Goal: Check status: Check status

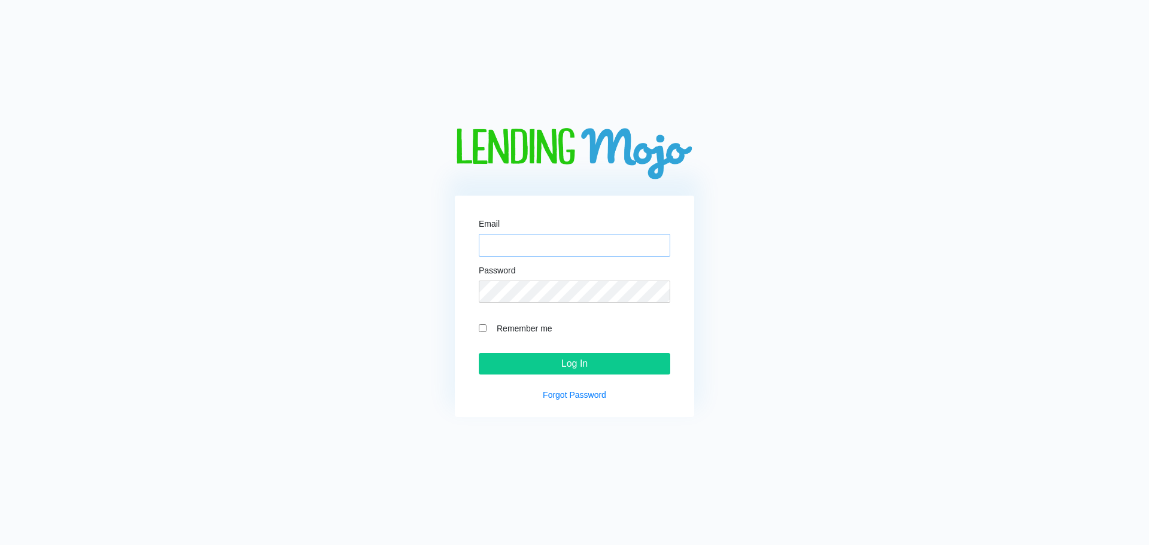
click at [532, 245] on input "Email" at bounding box center [574, 245] width 191 height 23
type input "[PERSON_NAME][EMAIL_ADDRESS][DOMAIN_NAME]"
drag, startPoint x: 481, startPoint y: 327, endPoint x: 549, endPoint y: 358, distance: 74.4
click at [482, 327] on input "Remember me" at bounding box center [483, 328] width 8 height 8
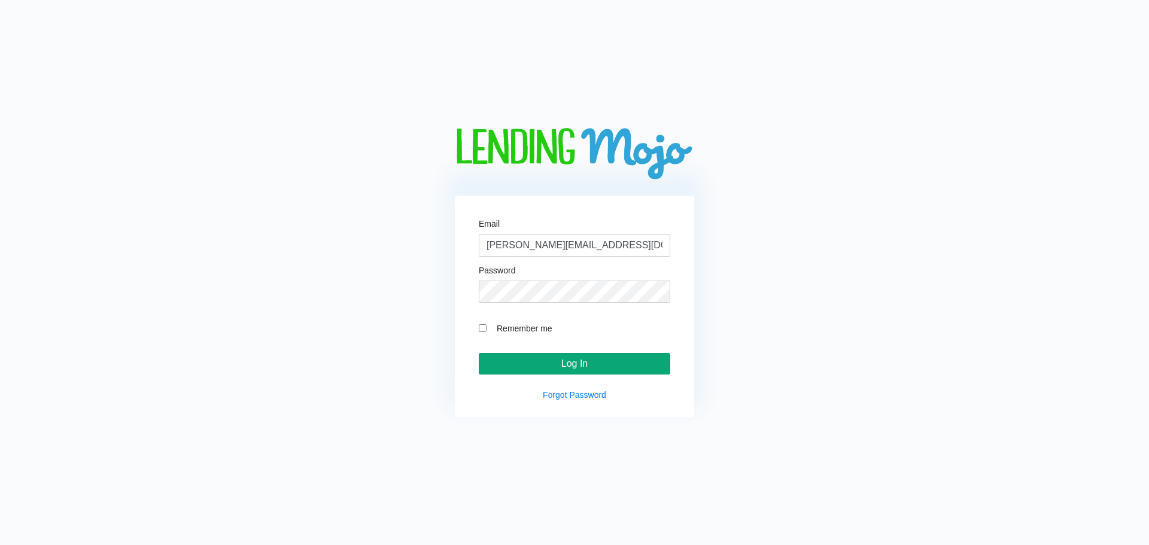
checkbox input "true"
click at [626, 366] on input "Log In" at bounding box center [574, 364] width 191 height 22
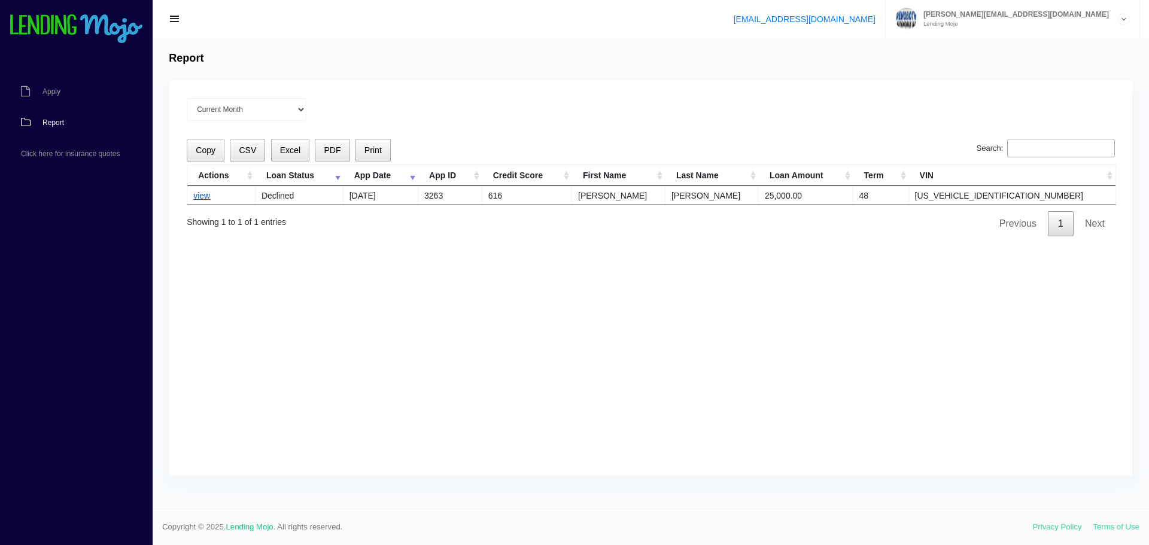
click at [196, 194] on link "view" at bounding box center [201, 196] width 17 height 10
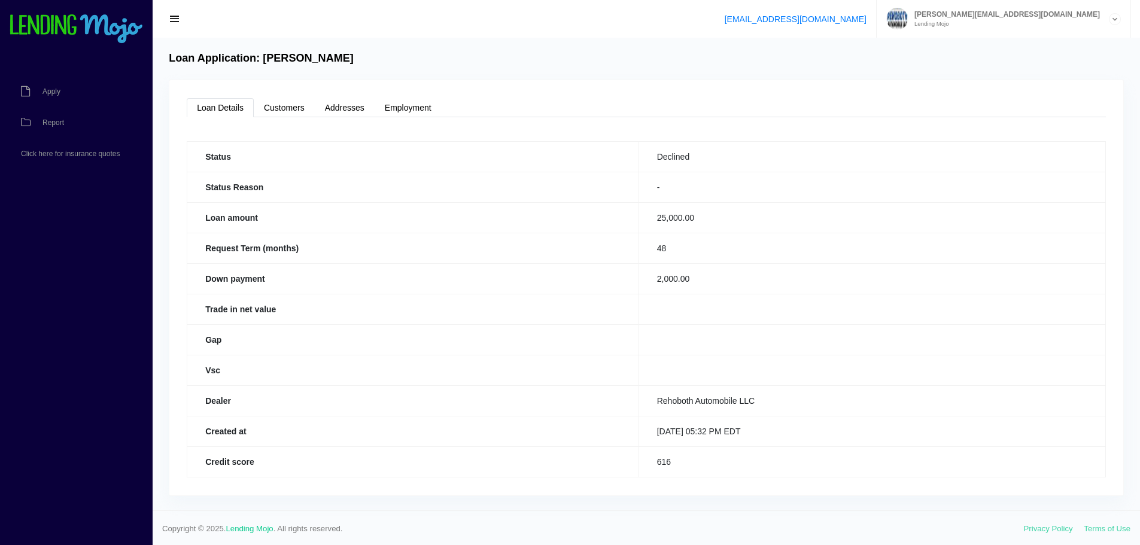
scroll to position [2, 0]
click at [278, 101] on link "Customers" at bounding box center [284, 105] width 61 height 19
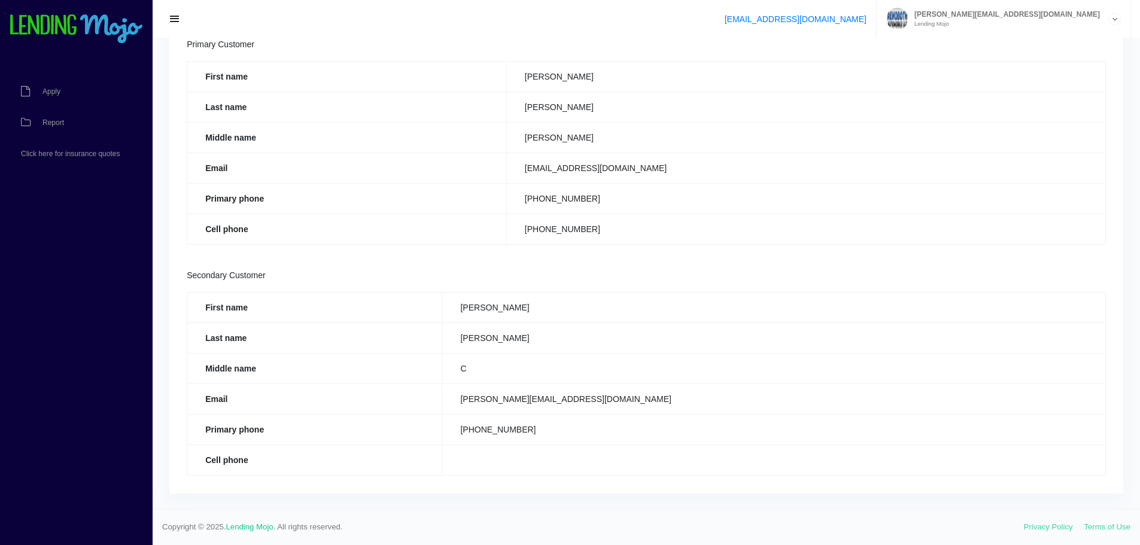
scroll to position [0, 0]
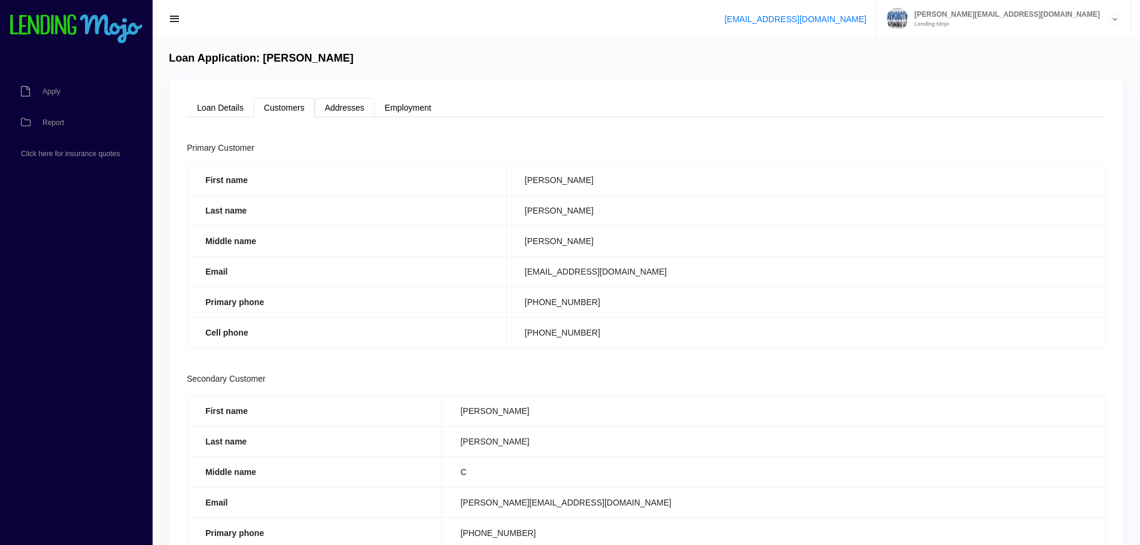
click at [352, 108] on link "Addresses" at bounding box center [345, 107] width 60 height 19
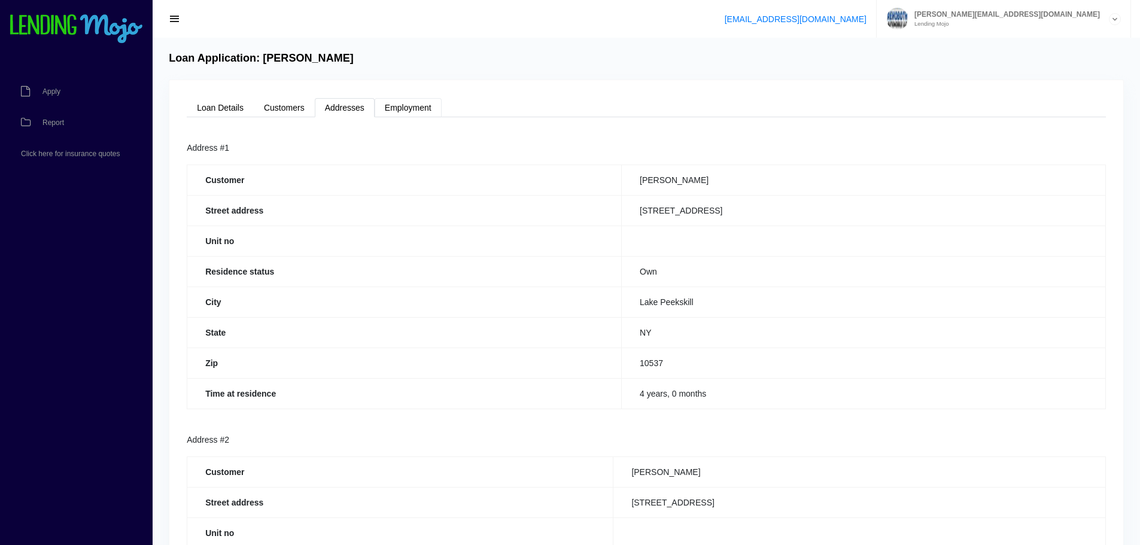
click at [421, 103] on link "Employment" at bounding box center [407, 107] width 67 height 19
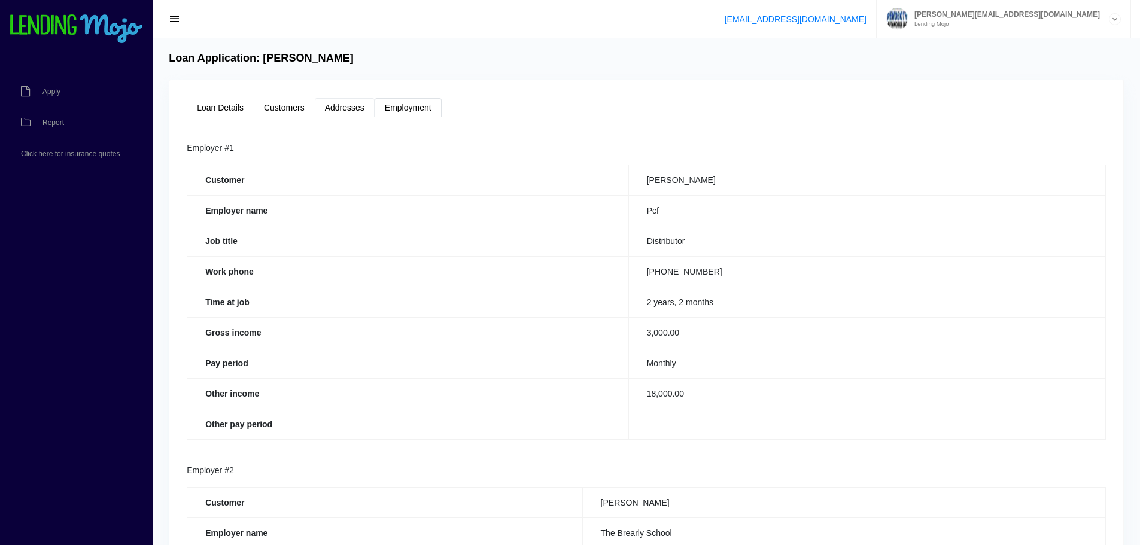
click at [336, 109] on link "Addresses" at bounding box center [345, 107] width 60 height 19
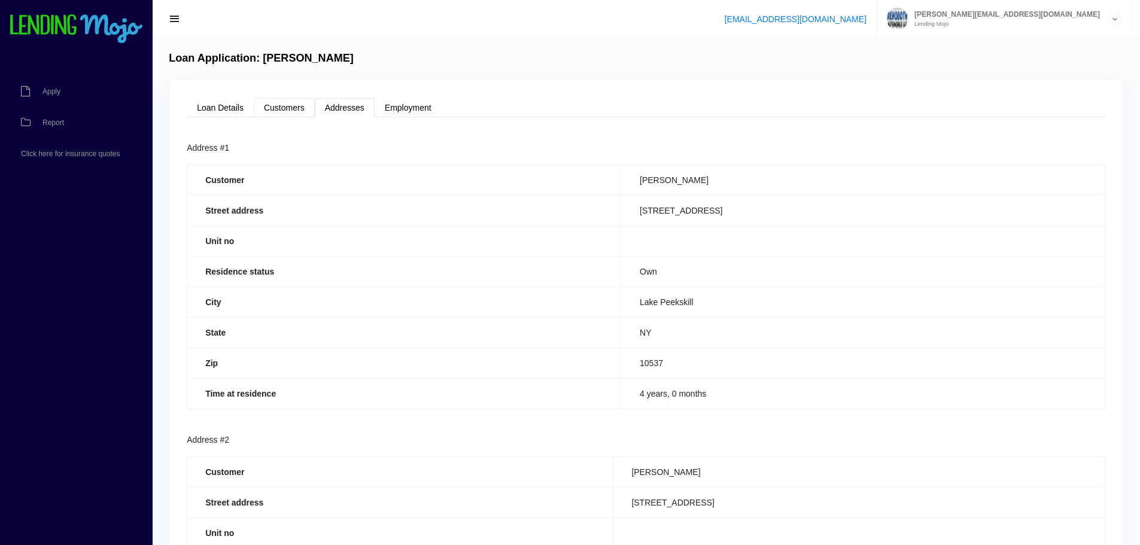
click at [273, 107] on link "Customers" at bounding box center [284, 107] width 61 height 19
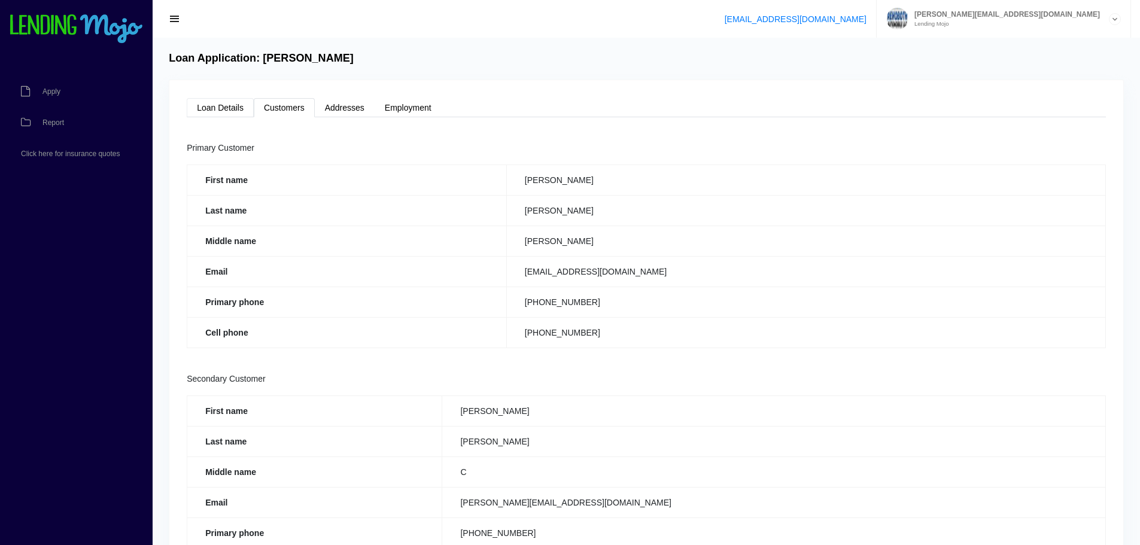
click at [207, 104] on link "Loan Details" at bounding box center [220, 107] width 67 height 19
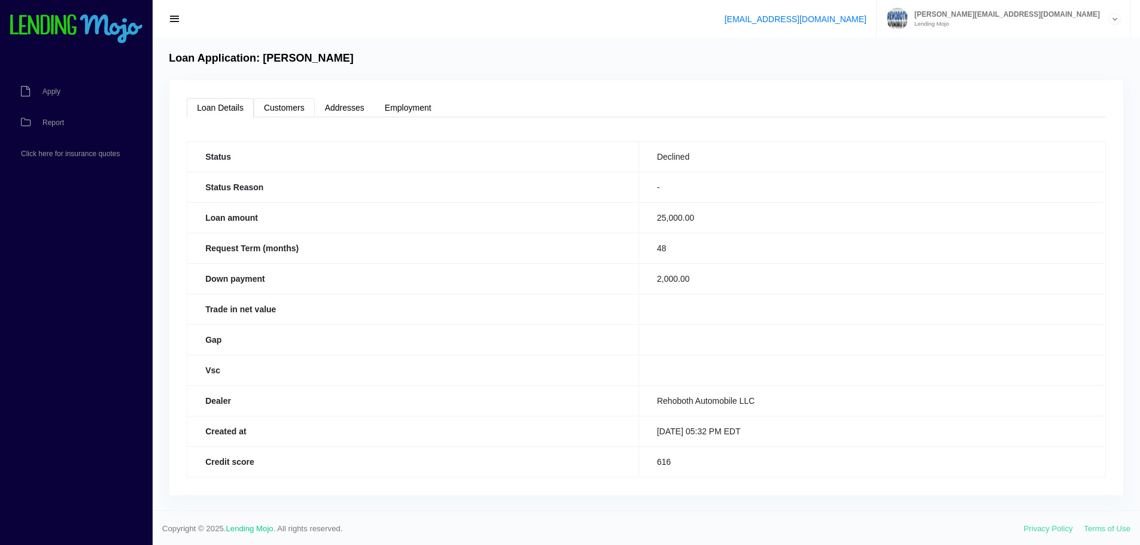
click at [282, 102] on link "Customers" at bounding box center [284, 107] width 61 height 19
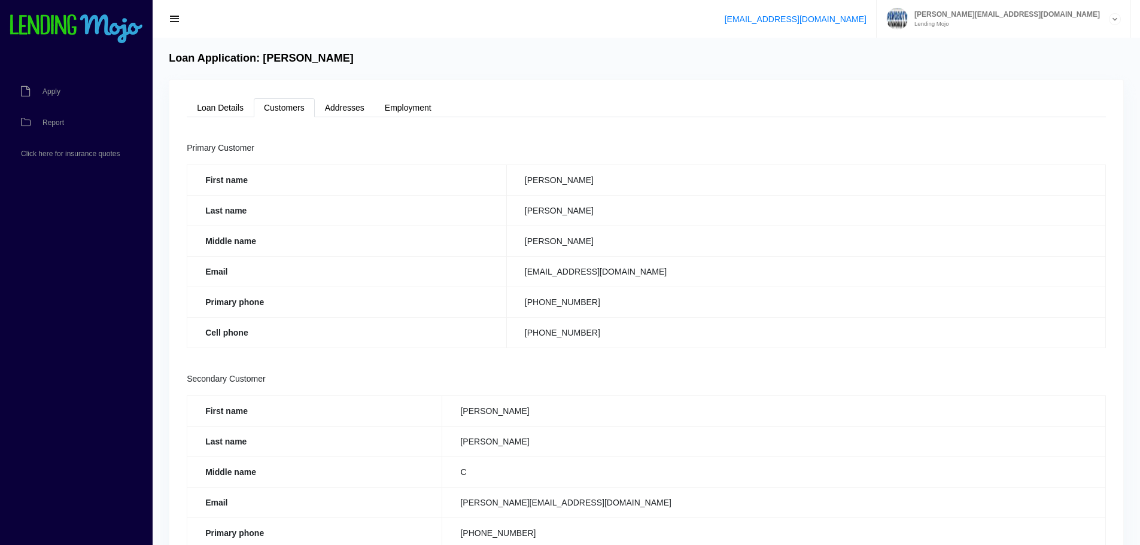
scroll to position [103, 0]
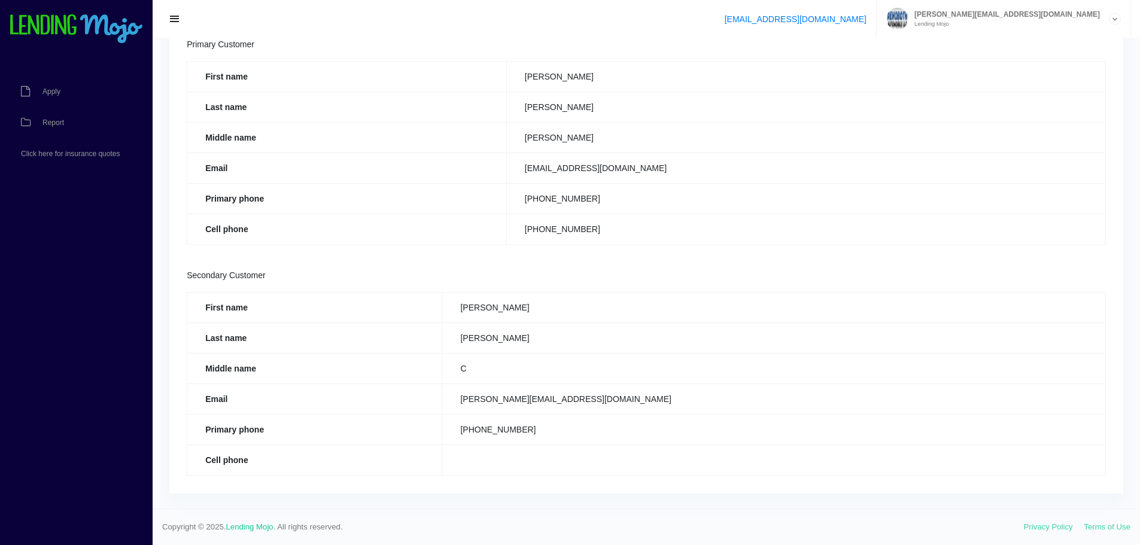
click at [179, 20] on span "button" at bounding box center [175, 19] width 12 height 13
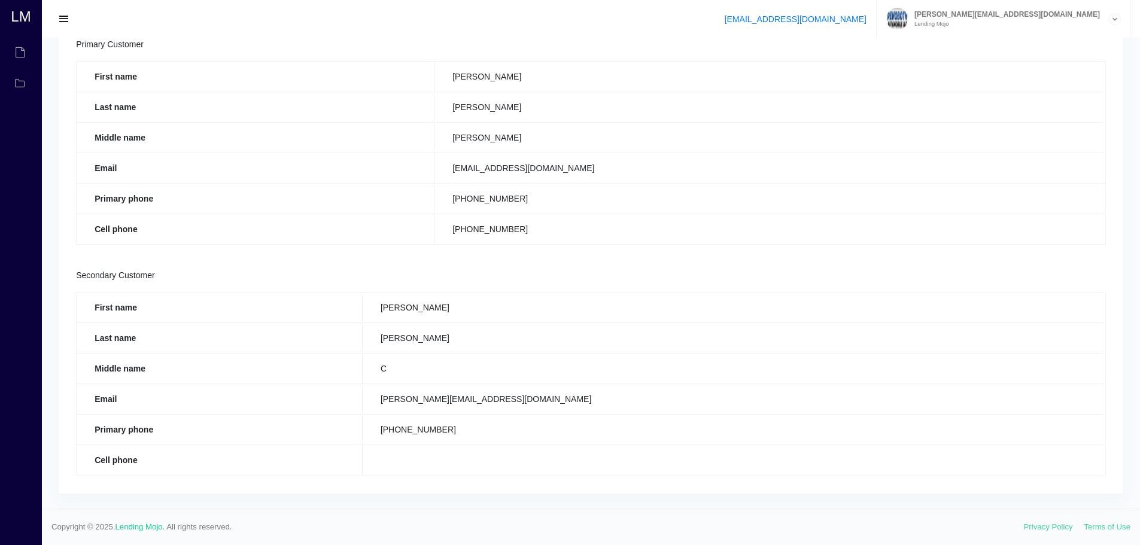
click at [66, 16] on span "button" at bounding box center [64, 19] width 12 height 13
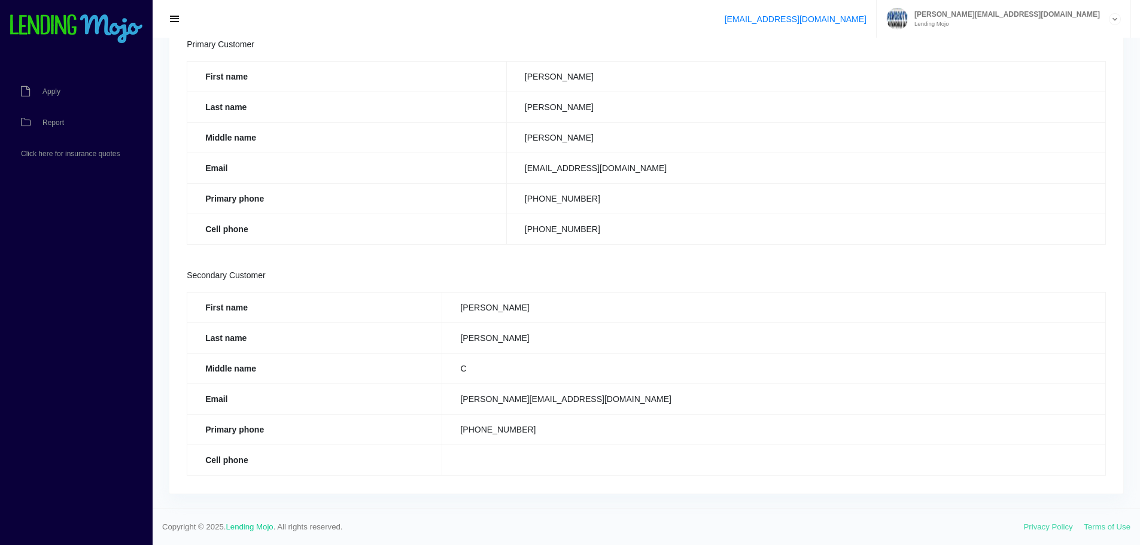
click at [1119, 17] on icon at bounding box center [1114, 19] width 11 height 11
click at [964, 68] on link "Sign Out" at bounding box center [1003, 64] width 252 height 17
